Goal: Transaction & Acquisition: Purchase product/service

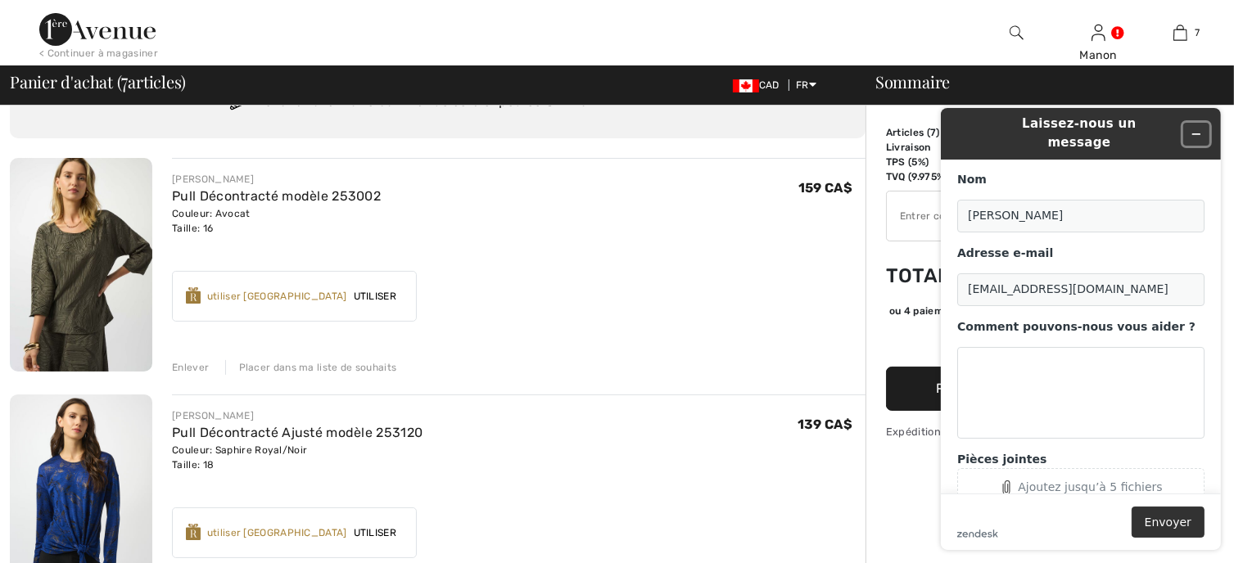
click at [1199, 133] on icon "Réduire le widget" at bounding box center [1195, 133] width 7 height 0
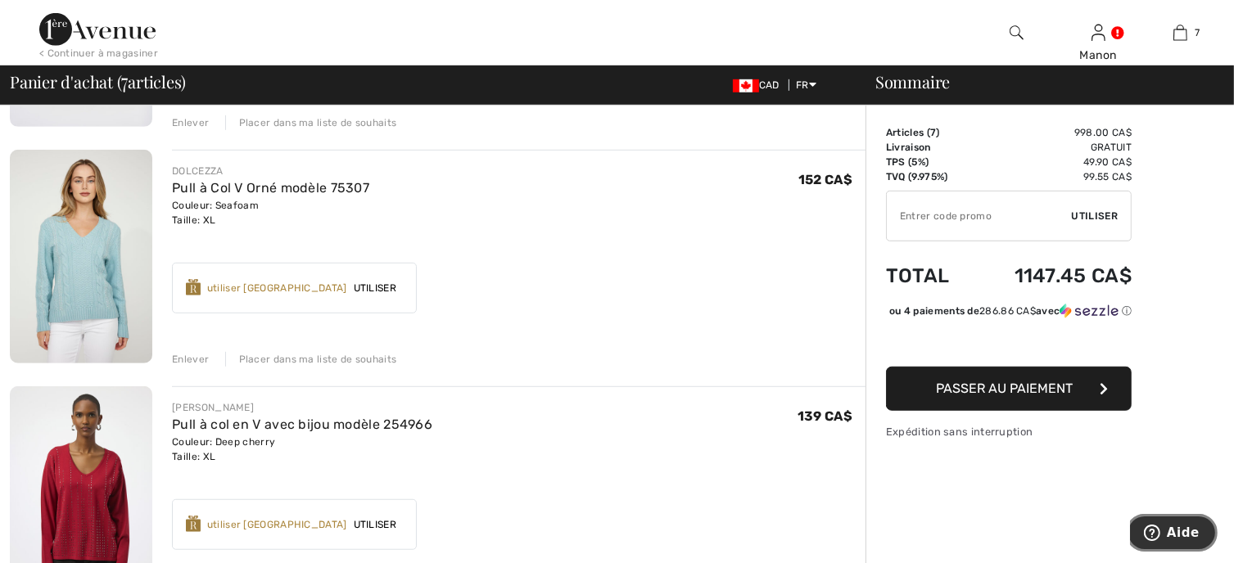
scroll to position [1146, 0]
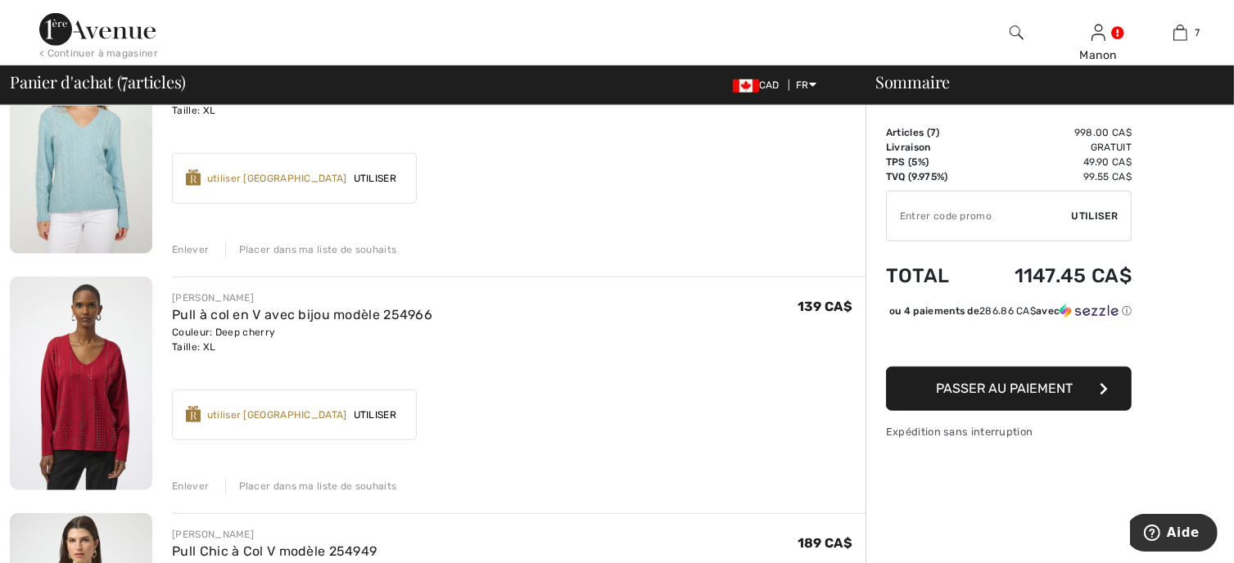
click at [187, 490] on div "Enlever" at bounding box center [190, 486] width 37 height 15
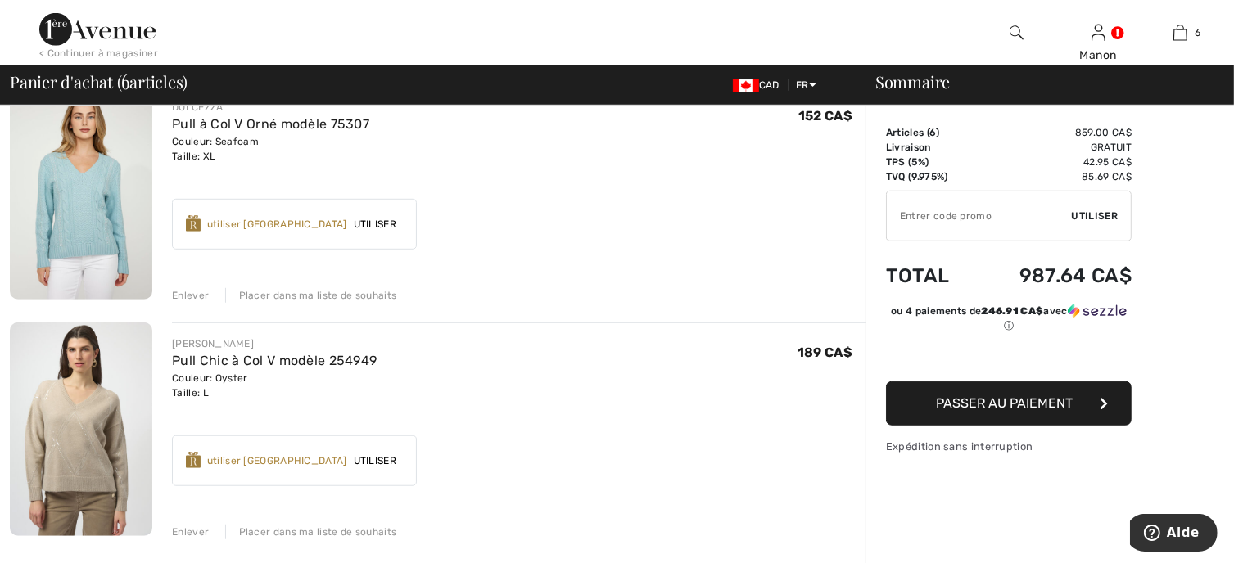
scroll to position [1064, 0]
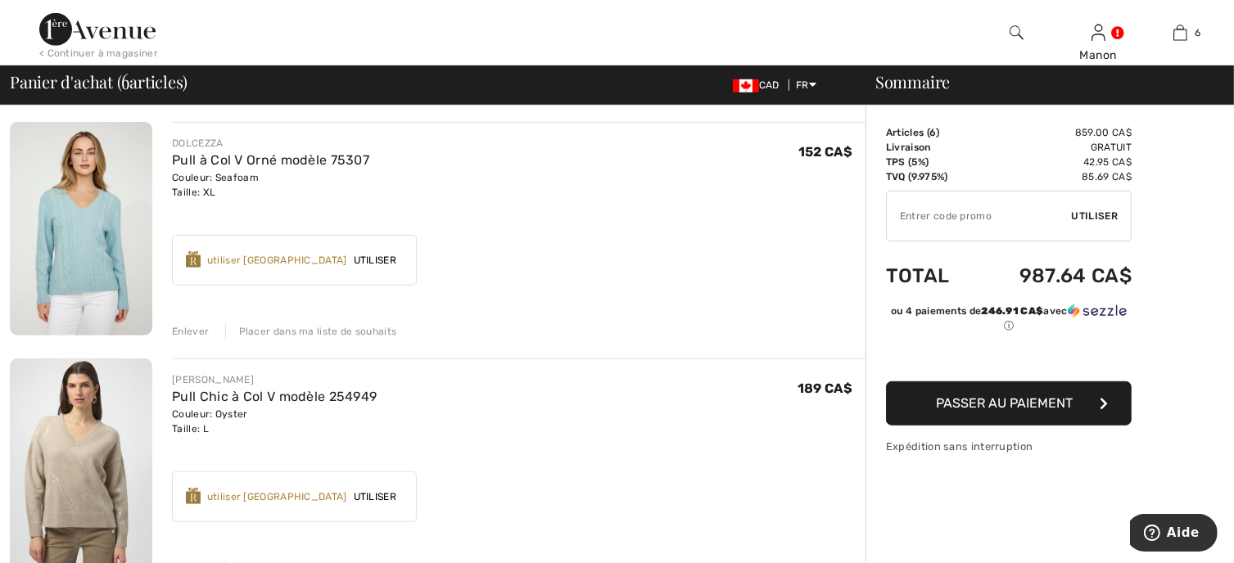
click at [56, 276] on img at bounding box center [81, 229] width 142 height 214
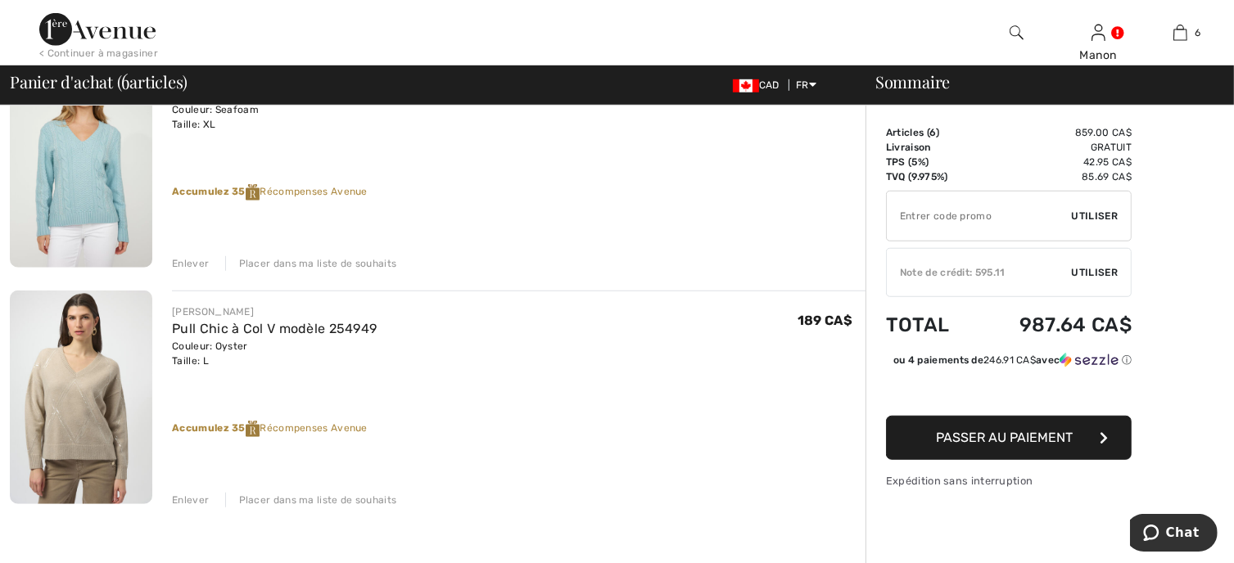
scroll to position [1146, 0]
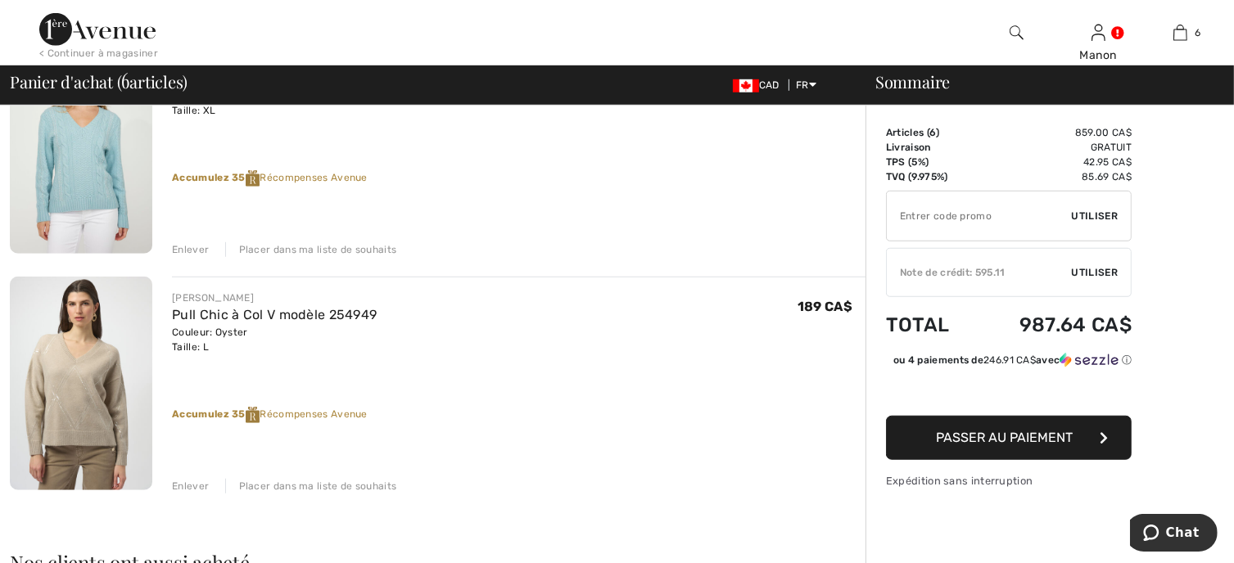
click at [183, 484] on div "Enlever" at bounding box center [190, 486] width 37 height 15
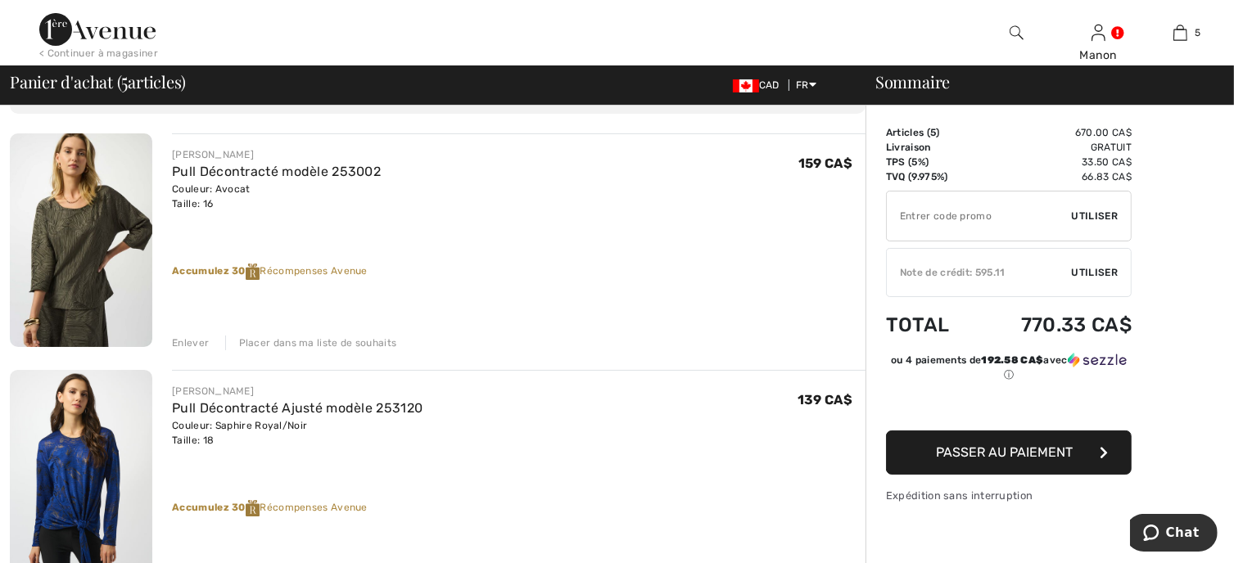
scroll to position [82, 0]
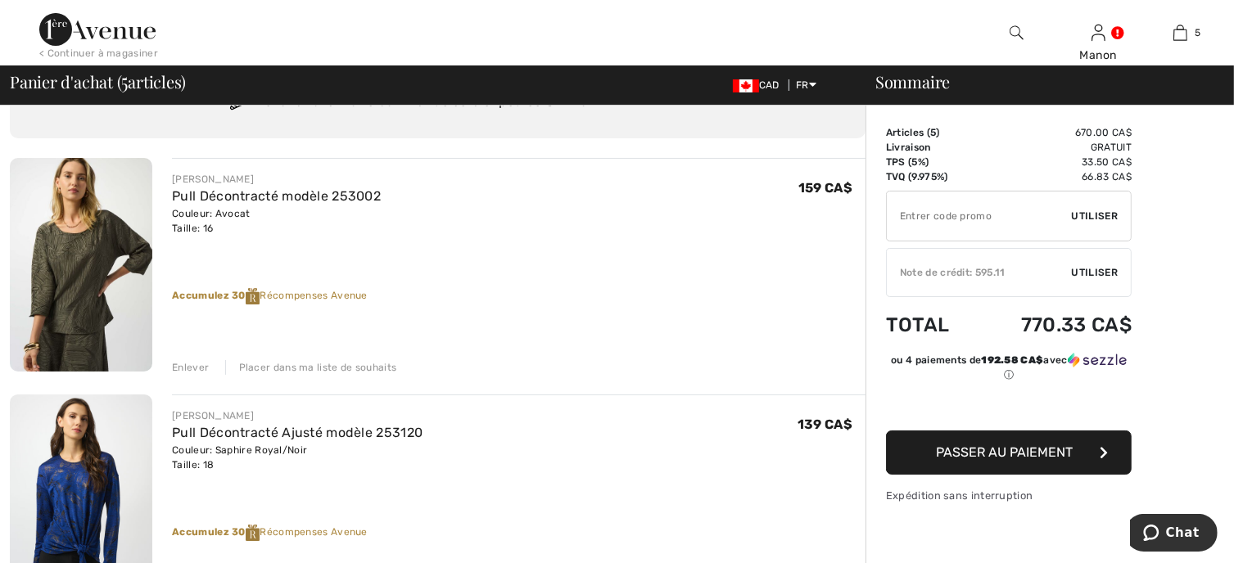
click at [1094, 268] on span "Utiliser" at bounding box center [1094, 272] width 46 height 15
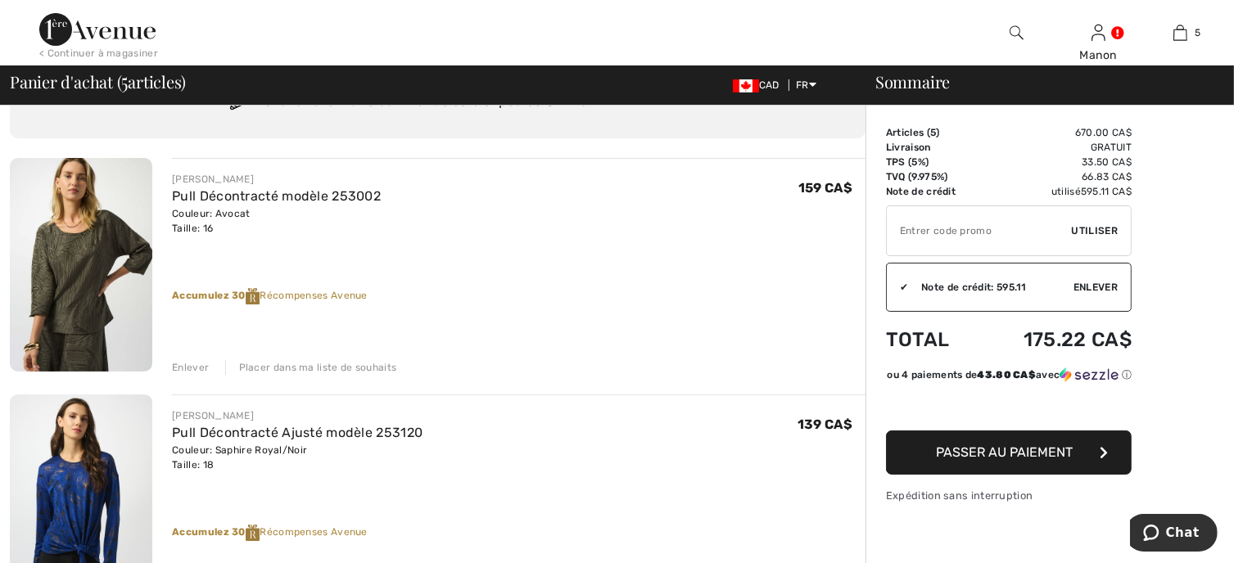
click at [936, 460] on span "Passer au paiement" at bounding box center [1004, 452] width 137 height 16
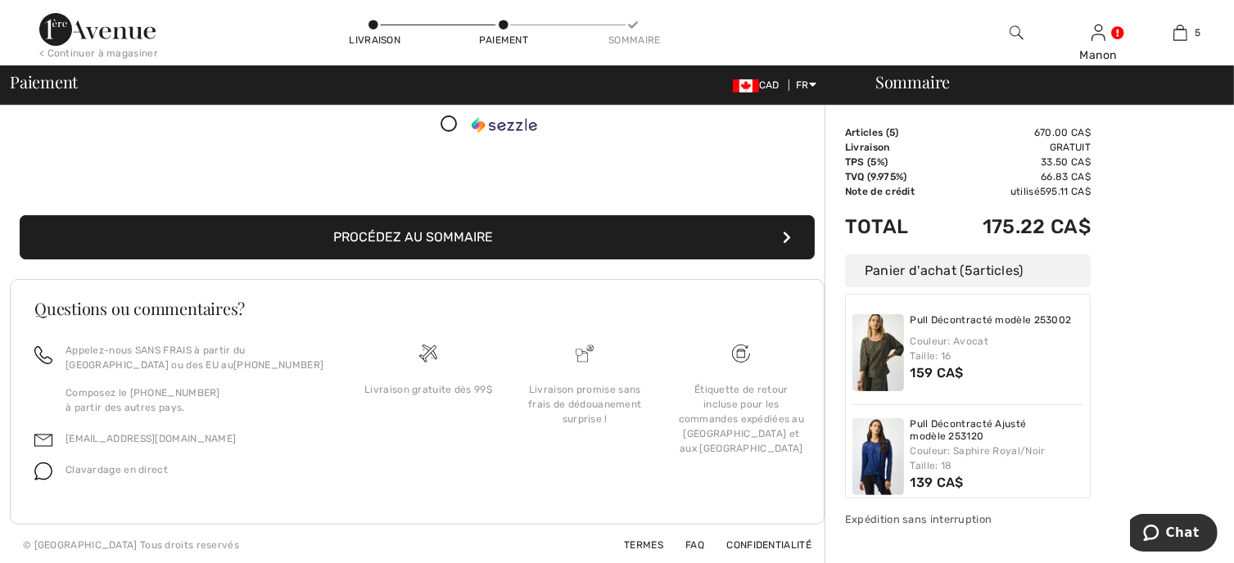
click at [491, 241] on button "Procédez au sommaire" at bounding box center [417, 237] width 795 height 44
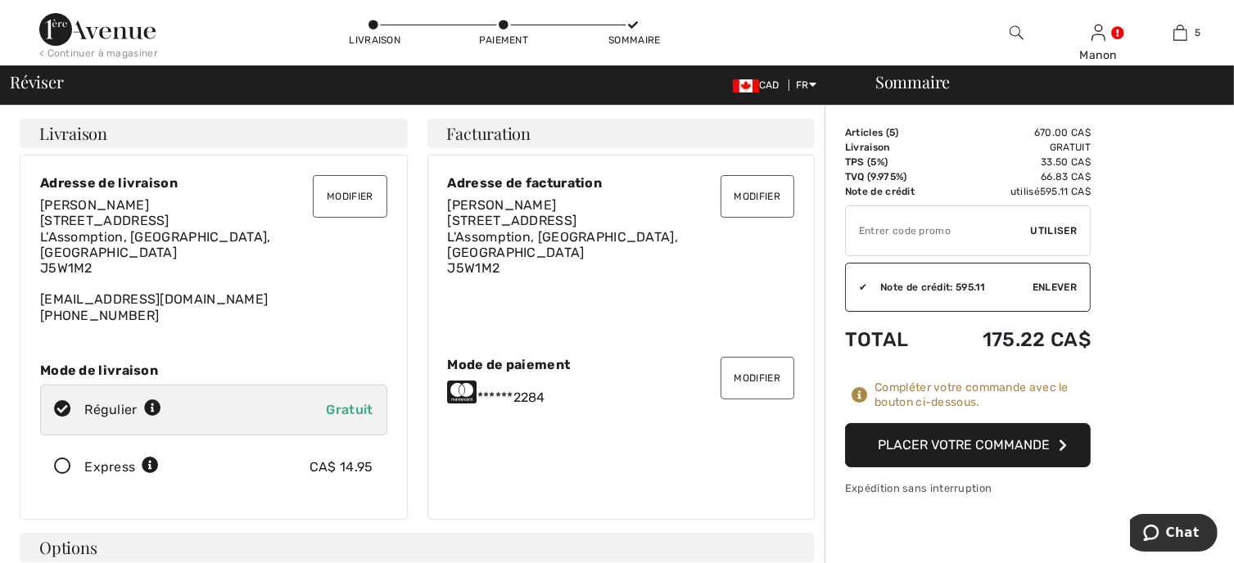
click at [882, 448] on button "Placer votre commande" at bounding box center [968, 445] width 246 height 44
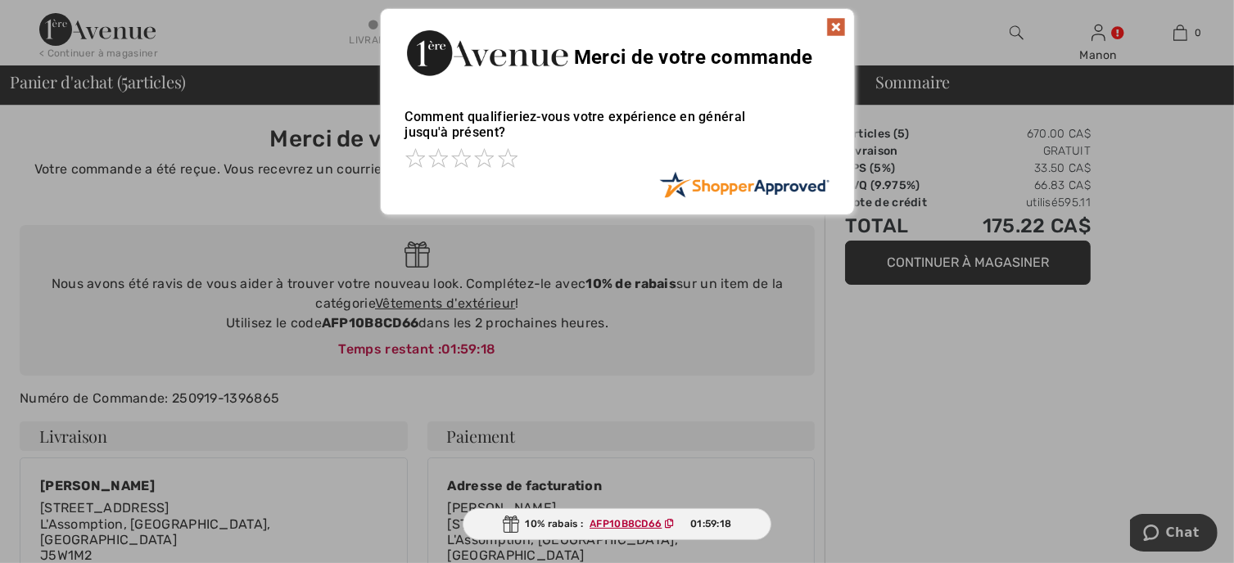
click at [831, 30] on img at bounding box center [836, 27] width 20 height 20
